Goal: Book appointment/travel/reservation

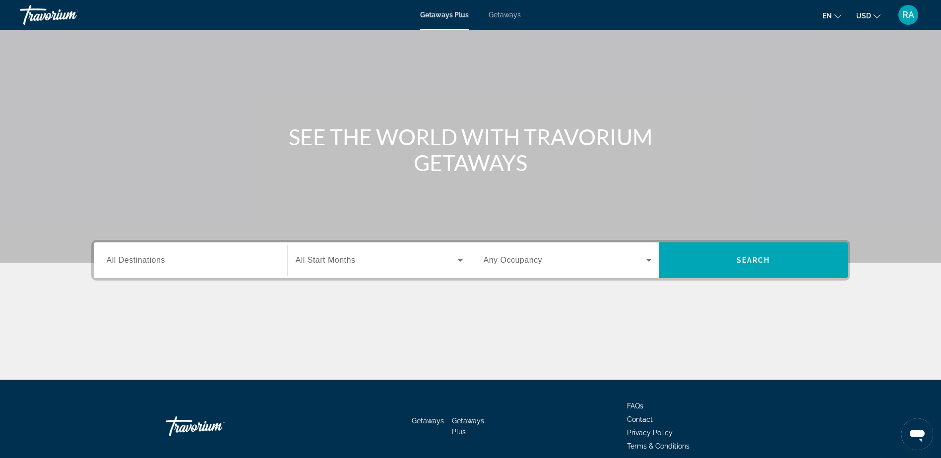
scroll to position [78, 0]
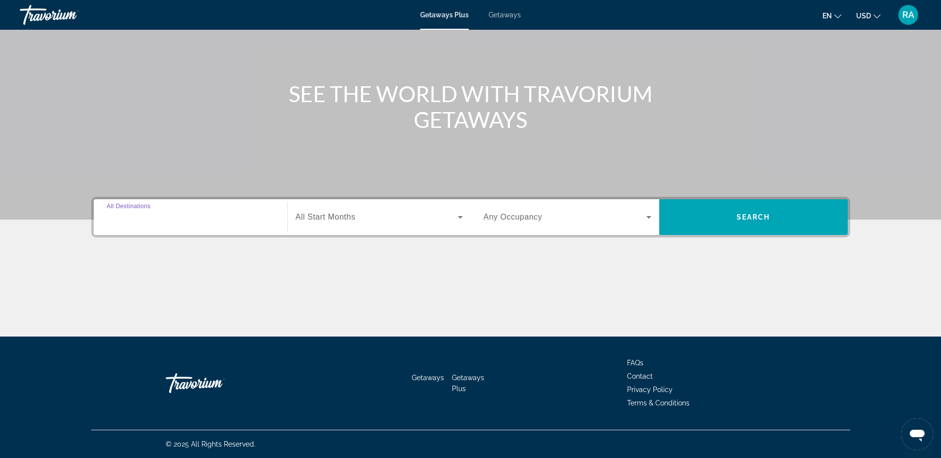
click at [273, 216] on input "Destination All Destinations" at bounding box center [191, 218] width 168 height 12
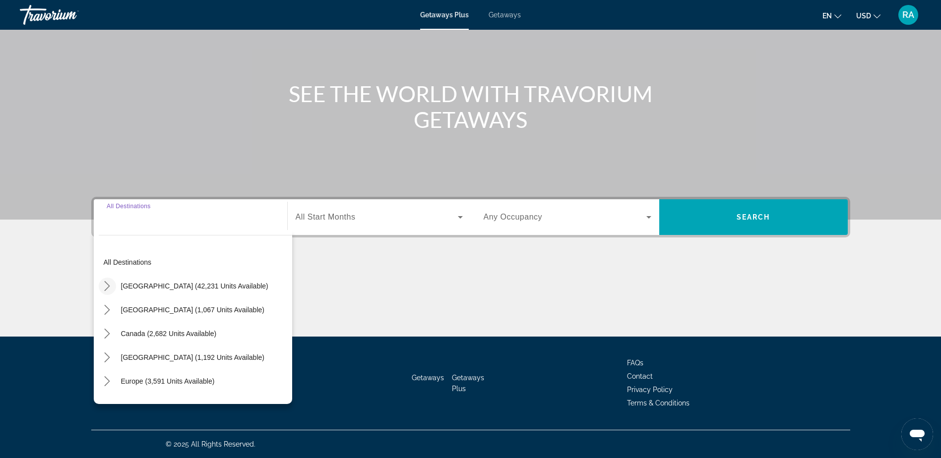
click at [105, 285] on icon "Toggle United States (42,231 units available) submenu" at bounding box center [107, 286] width 10 height 10
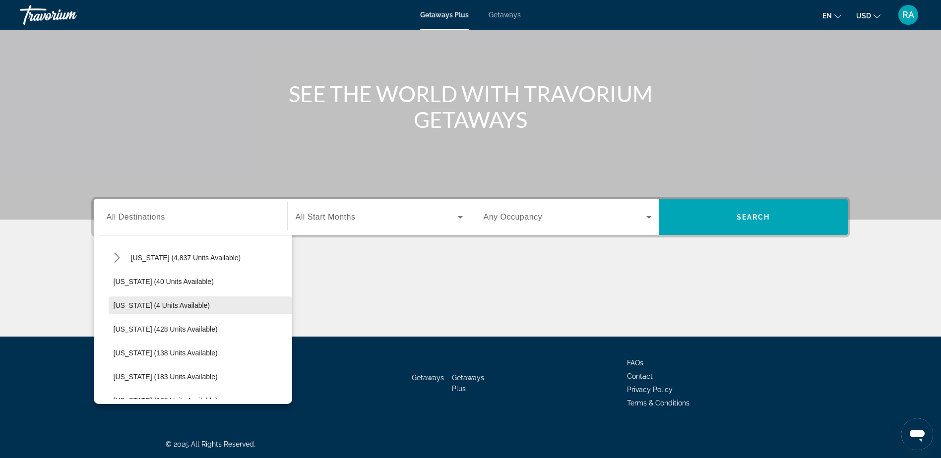
scroll to position [178, 0]
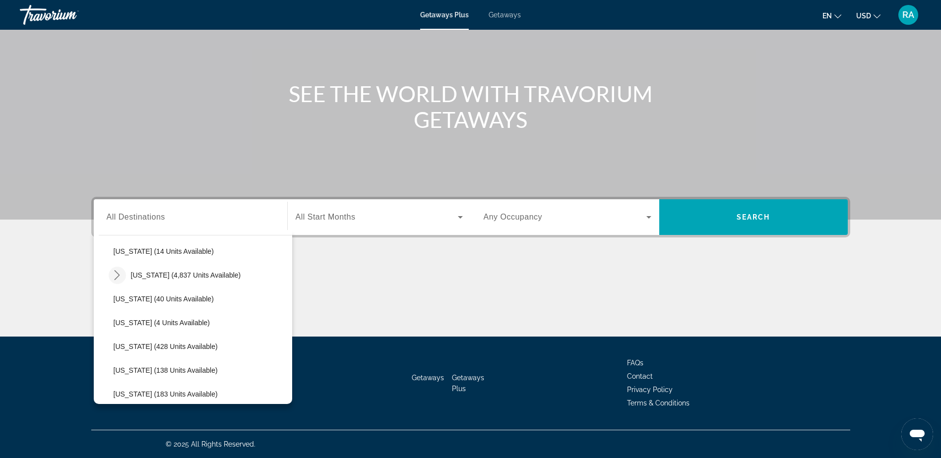
click at [121, 275] on icon "Toggle Florida (4,837 units available) submenu" at bounding box center [117, 275] width 10 height 10
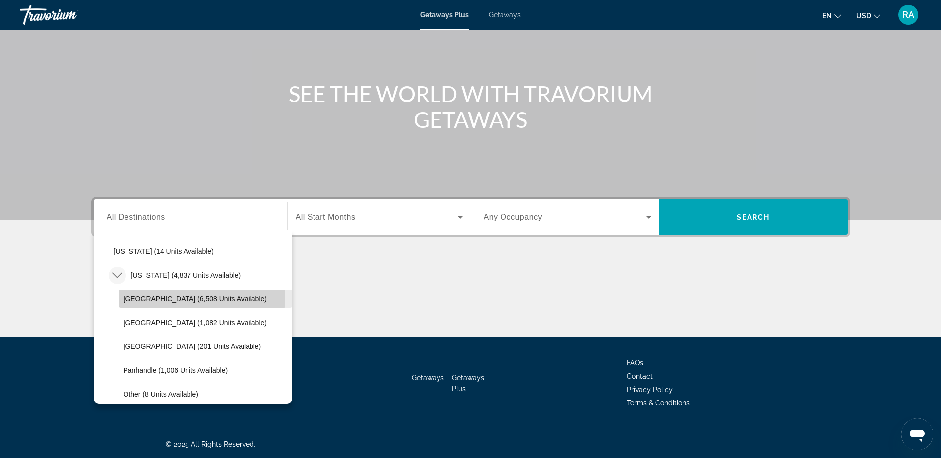
click at [151, 296] on span "[GEOGRAPHIC_DATA] (6,508 units available)" at bounding box center [194, 299] width 143 height 8
type input "**********"
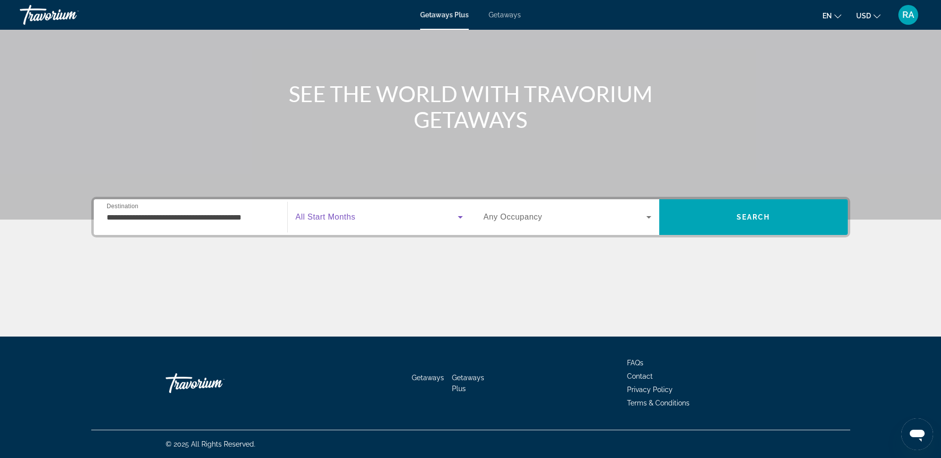
click at [446, 220] on span "Search widget" at bounding box center [377, 217] width 162 height 12
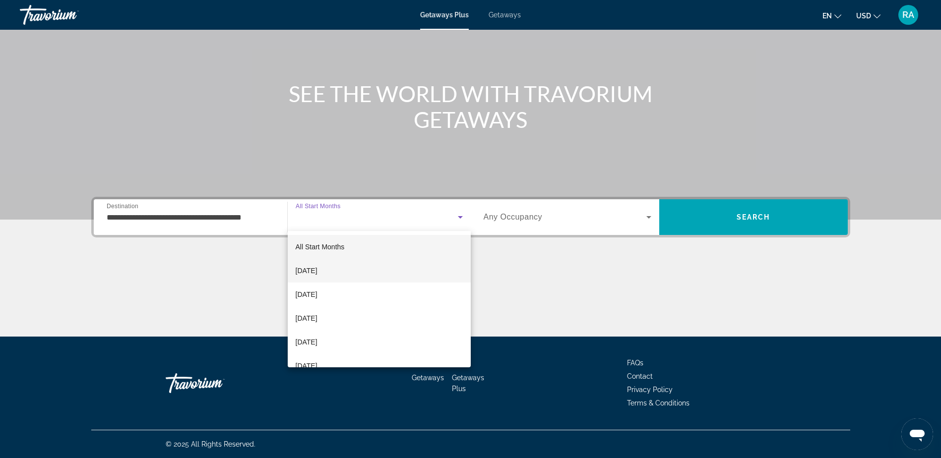
click at [302, 267] on span "[DATE]" at bounding box center [307, 271] width 22 height 12
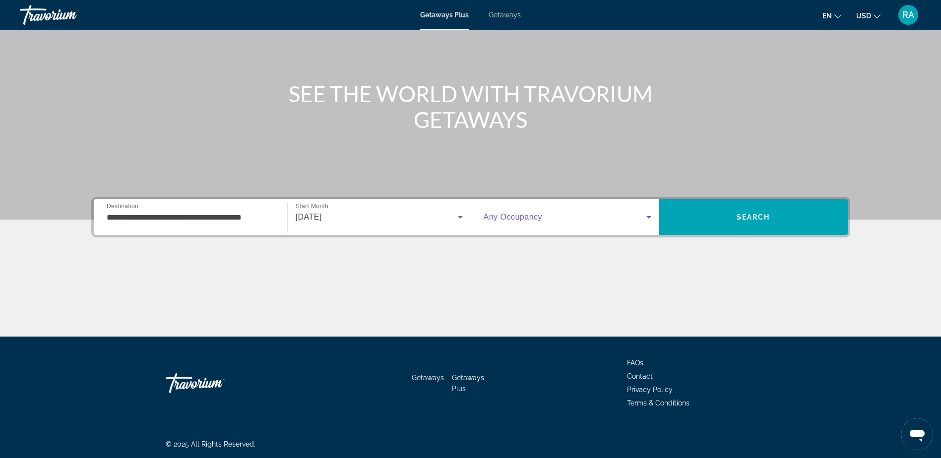
click at [596, 220] on span "Search widget" at bounding box center [564, 217] width 163 height 12
click at [596, 220] on body "**********" at bounding box center [470, 151] width 941 height 458
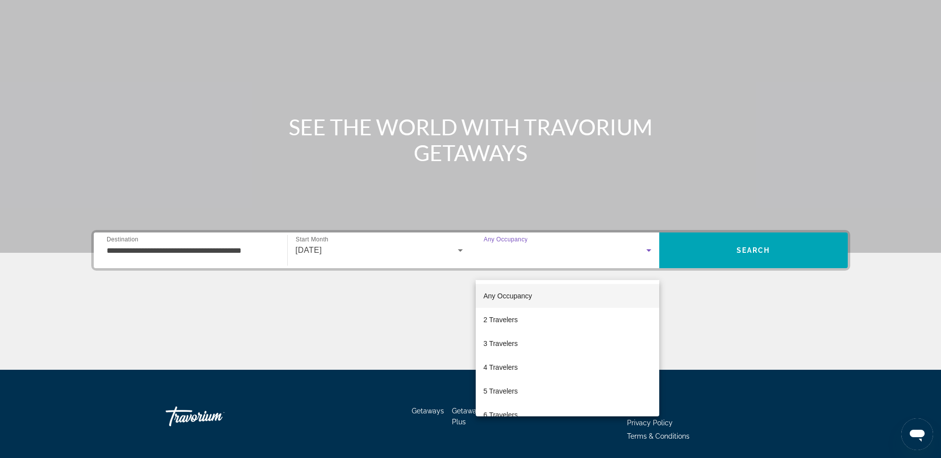
scroll to position [28, 0]
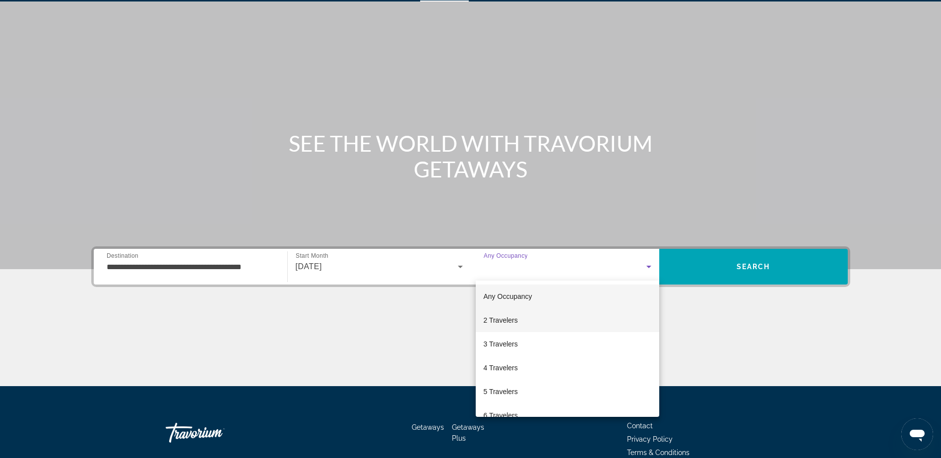
click at [503, 318] on span "2 Travelers" at bounding box center [500, 320] width 34 height 12
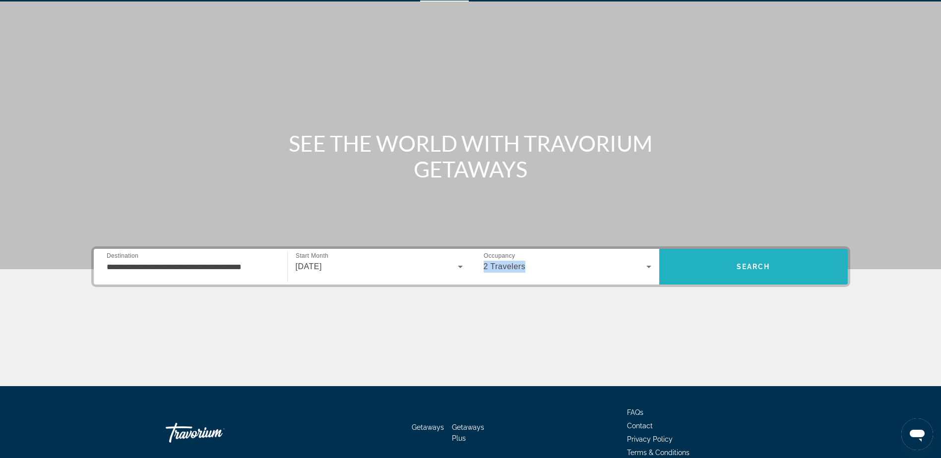
click at [736, 266] on span "Search" at bounding box center [753, 267] width 34 height 8
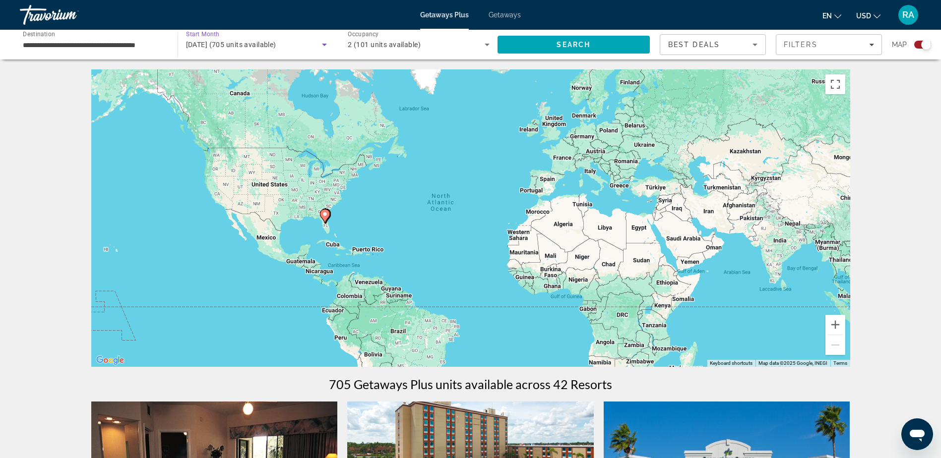
click at [326, 45] on icon "Search widget" at bounding box center [324, 45] width 12 height 12
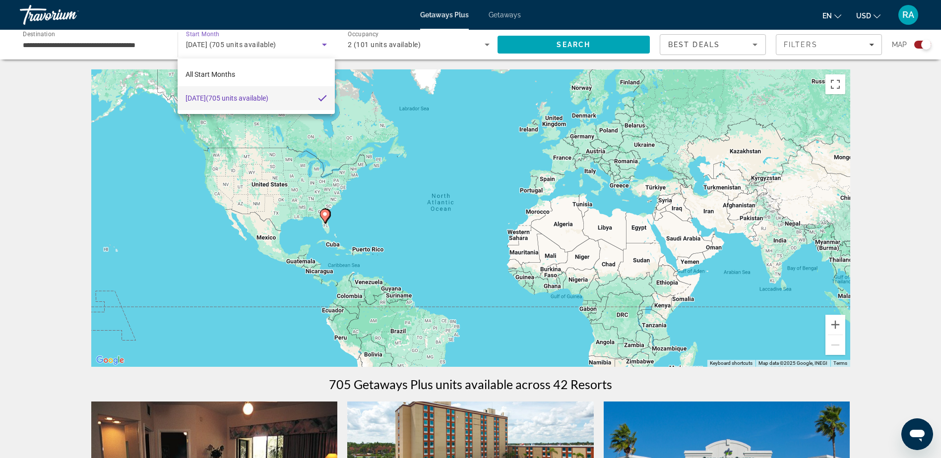
click at [881, 196] on div at bounding box center [470, 229] width 941 height 458
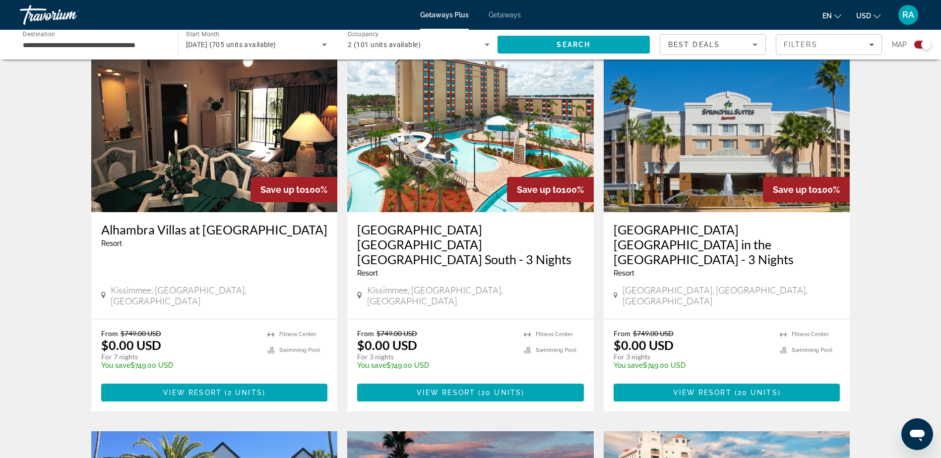
scroll to position [347, 0]
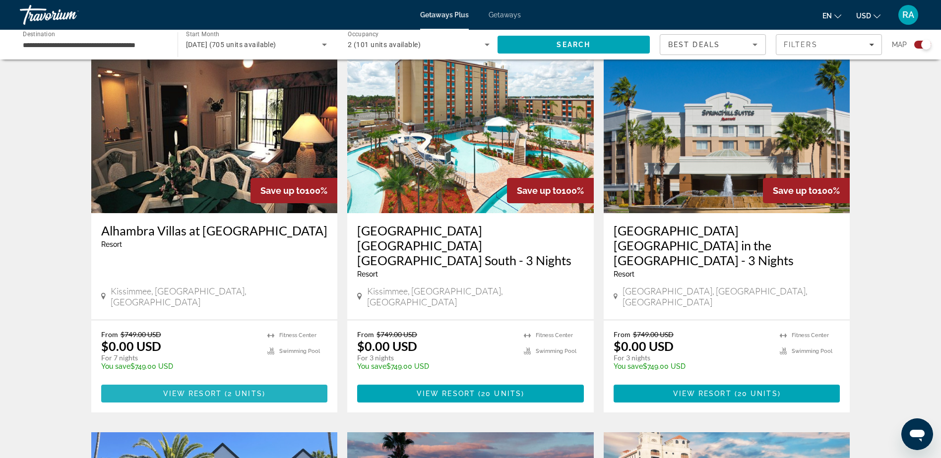
click at [180, 390] on span "View Resort" at bounding box center [192, 394] width 59 height 8
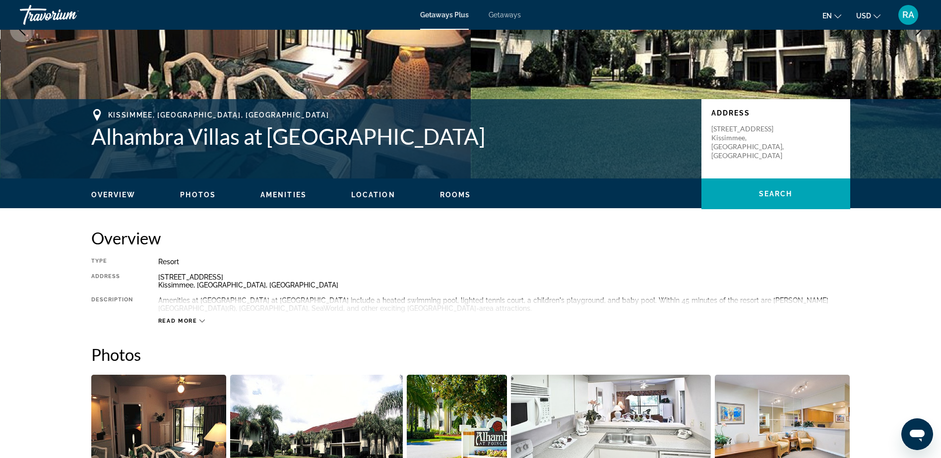
click at [200, 197] on span "Photos" at bounding box center [198, 195] width 36 height 8
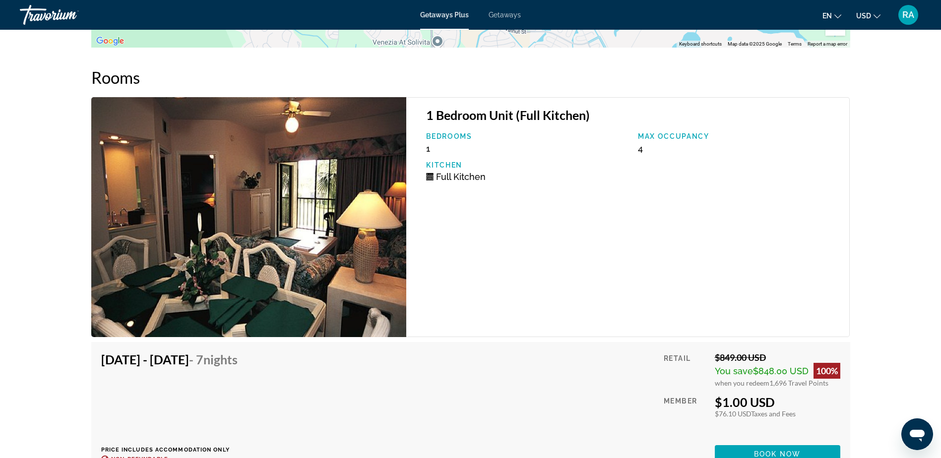
scroll to position [1822, 0]
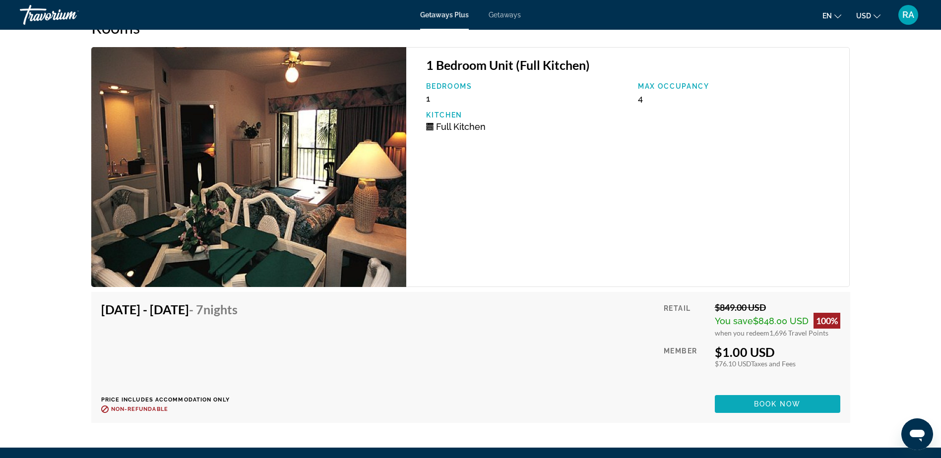
click at [780, 405] on span "Book now" at bounding box center [777, 404] width 47 height 8
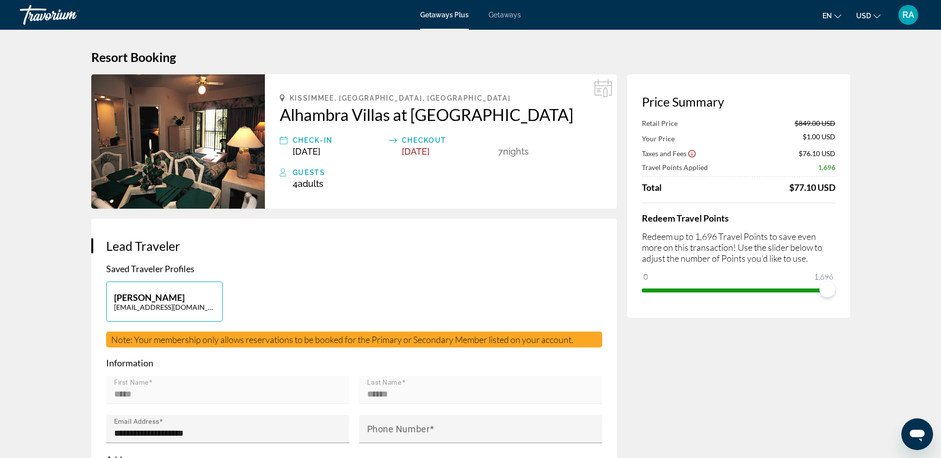
click at [489, 12] on span "Getaways" at bounding box center [504, 15] width 32 height 8
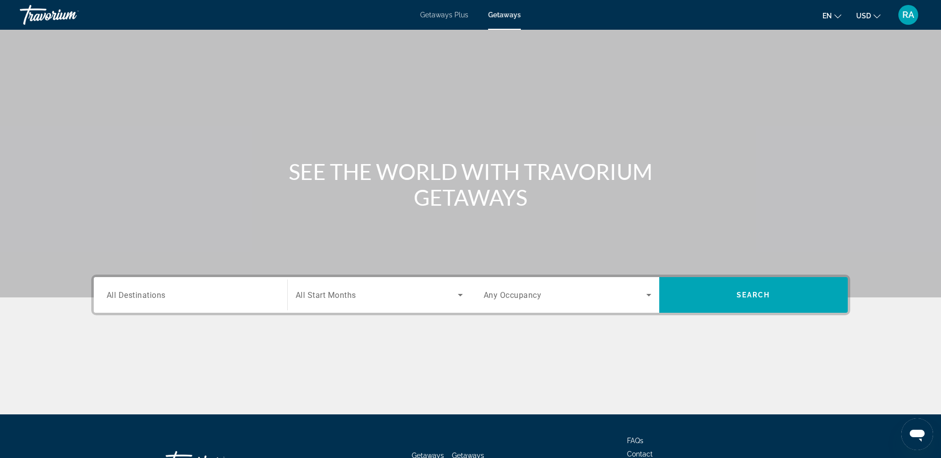
click at [229, 299] on input "Destination All Destinations" at bounding box center [191, 296] width 168 height 12
click at [229, 299] on div "Destination All Destinations" at bounding box center [190, 295] width 183 height 36
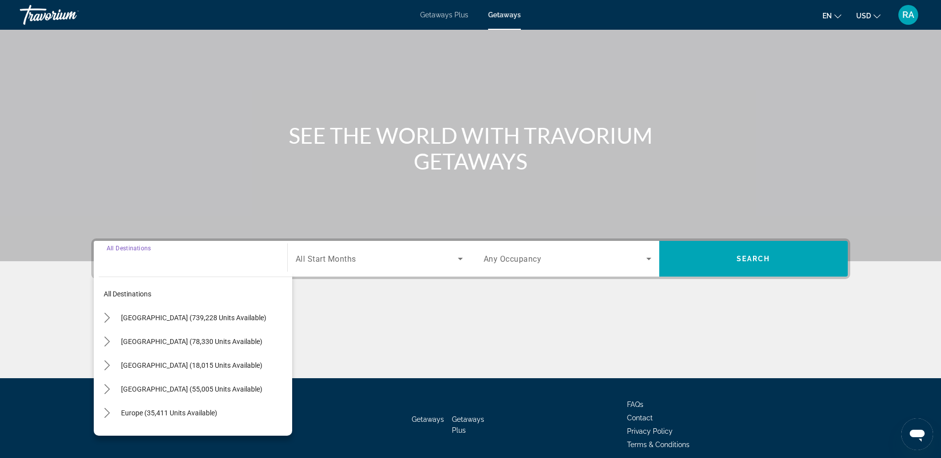
scroll to position [78, 0]
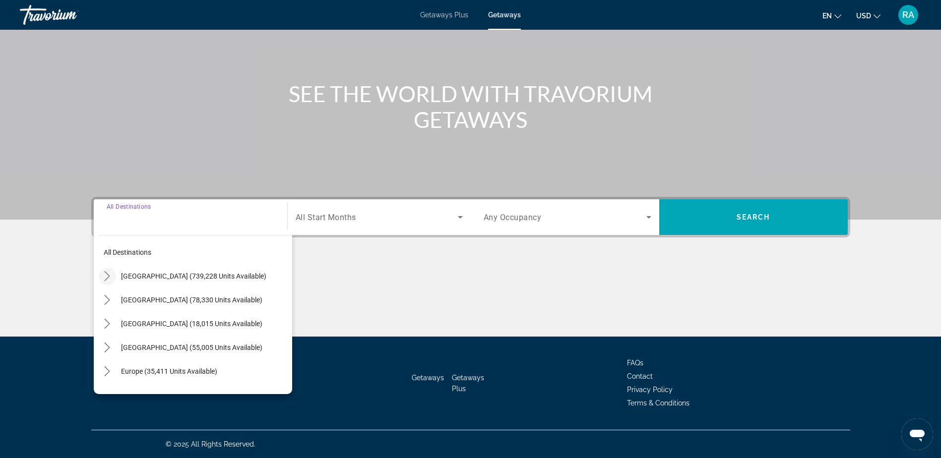
click at [104, 279] on icon "Toggle United States (739,228 units available) submenu" at bounding box center [107, 276] width 10 height 10
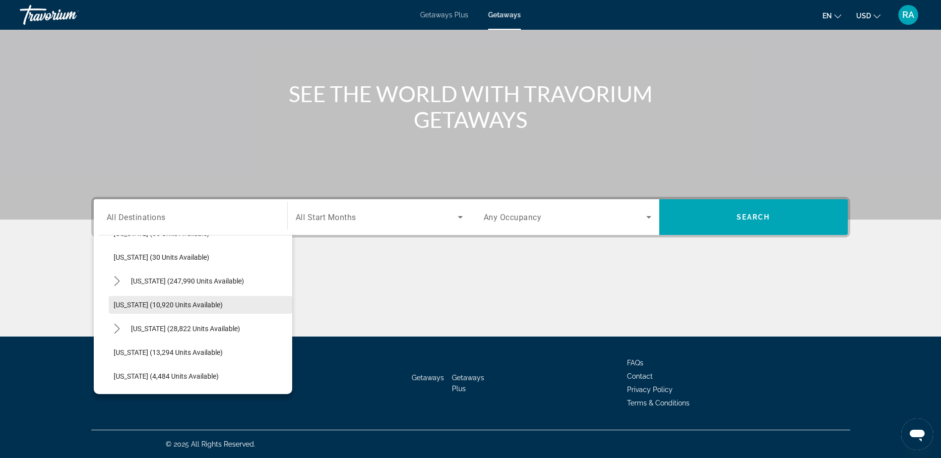
scroll to position [178, 0]
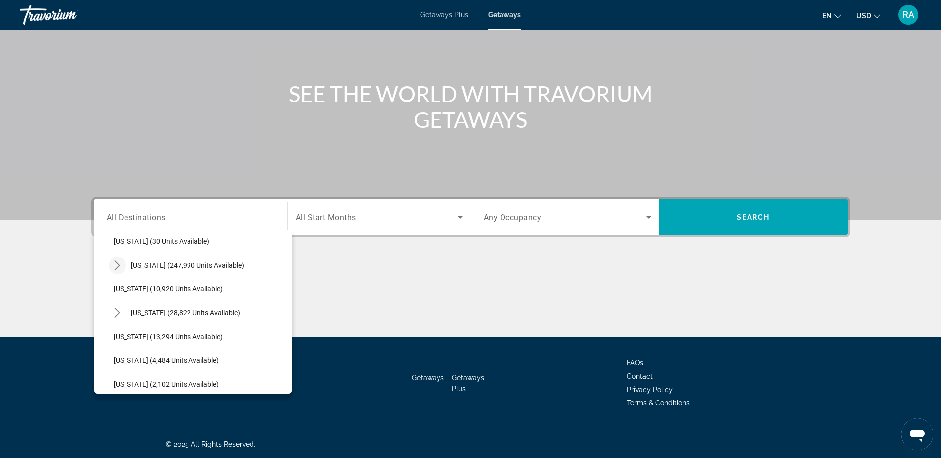
click at [114, 269] on icon "Toggle Florida (247,990 units available) submenu" at bounding box center [117, 265] width 10 height 10
click at [131, 290] on span "Orlando & Disney Area (96,285 units available)" at bounding box center [194, 289] width 143 height 8
type input "**********"
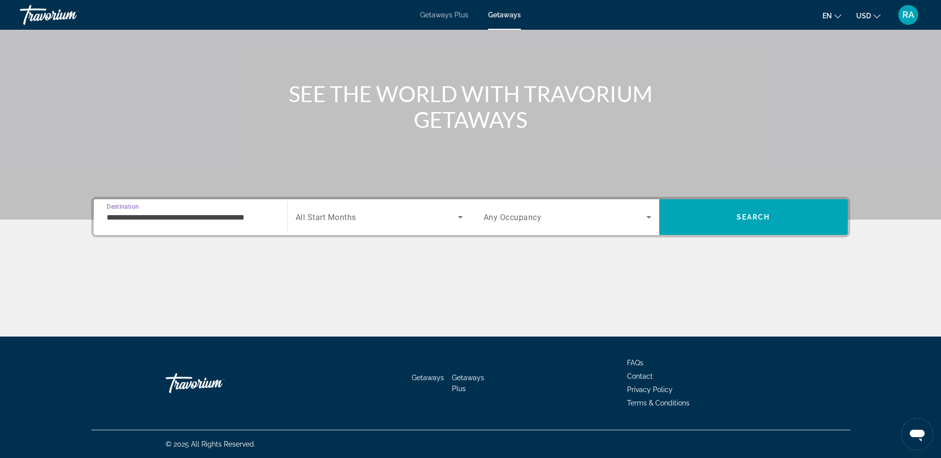
click at [450, 220] on span "Search widget" at bounding box center [377, 217] width 162 height 12
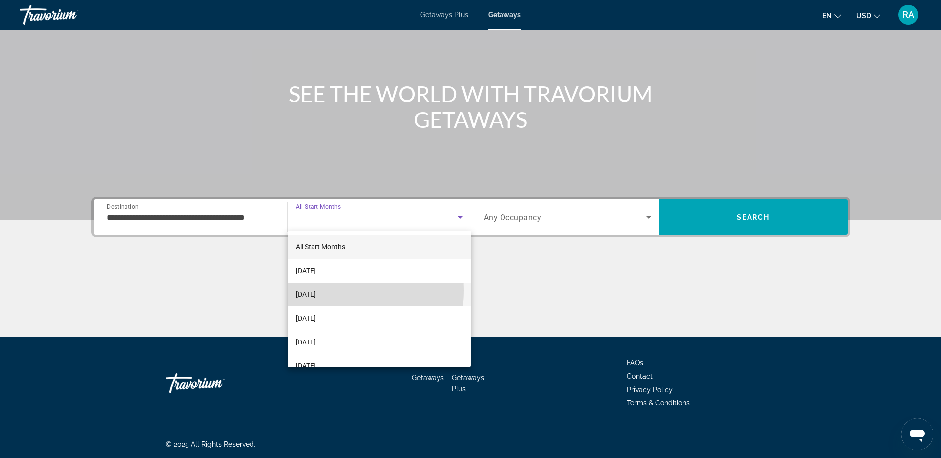
click at [316, 291] on span "[DATE]" at bounding box center [306, 295] width 20 height 12
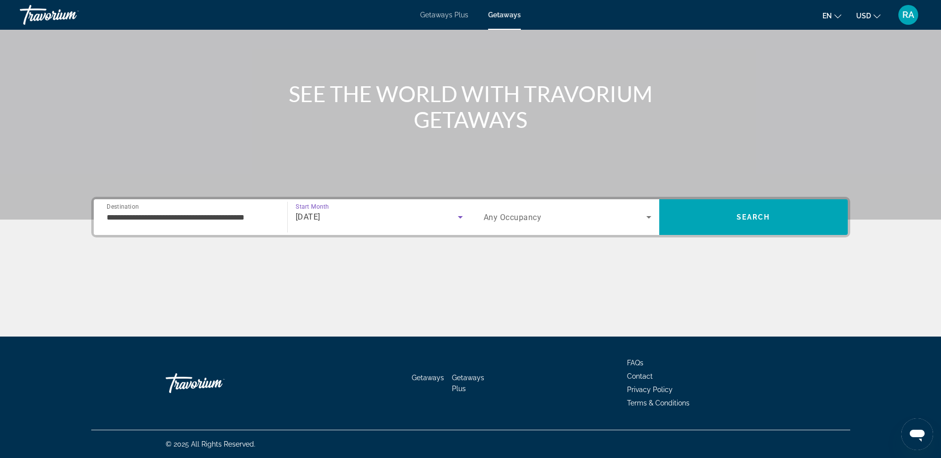
click at [635, 221] on span "Search widget" at bounding box center [564, 217] width 163 height 12
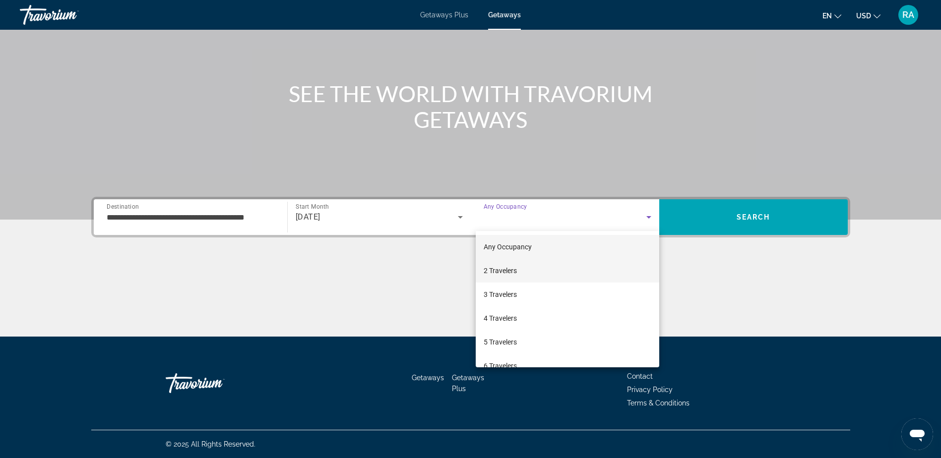
click at [499, 270] on span "2 Travelers" at bounding box center [499, 271] width 33 height 12
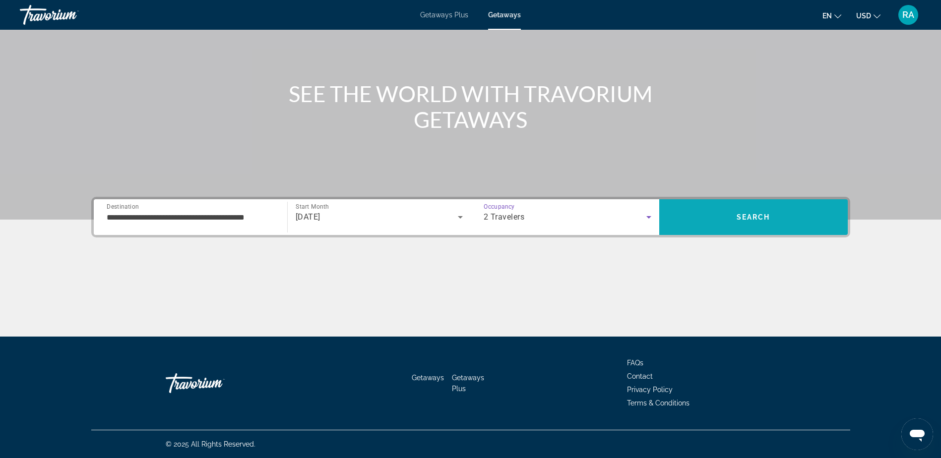
click at [768, 224] on span "Search" at bounding box center [753, 217] width 188 height 24
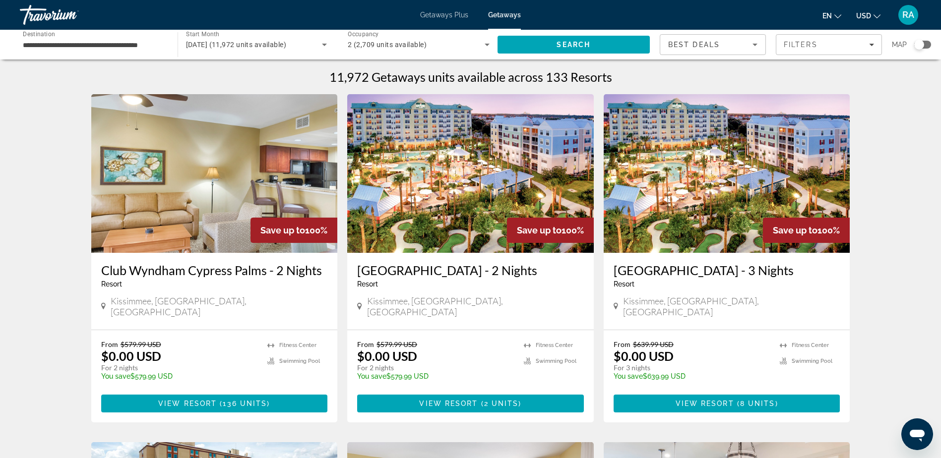
click at [906, 19] on span "RA" at bounding box center [908, 15] width 12 height 10
